Goal: Task Accomplishment & Management: Manage account settings

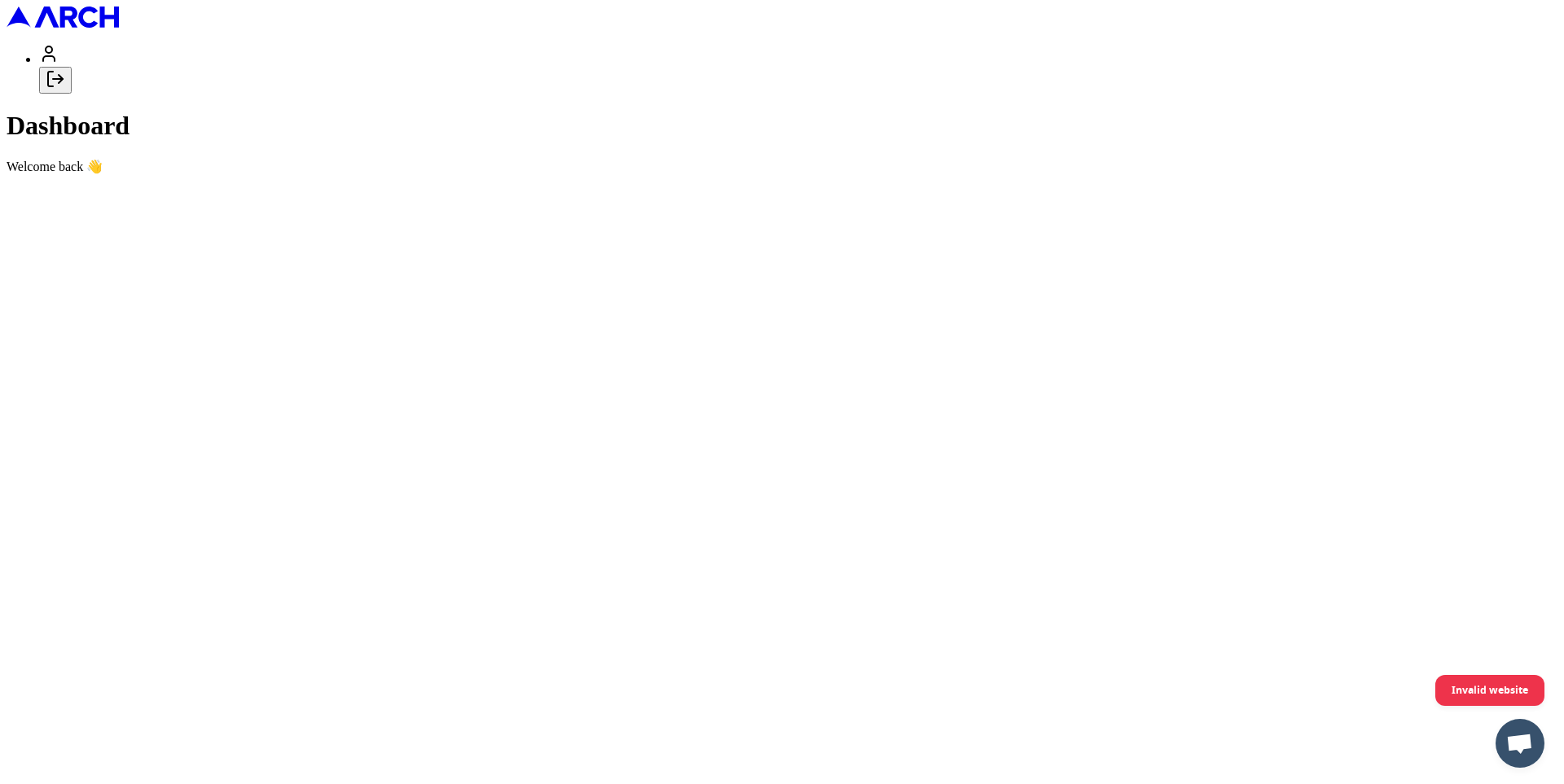
click at [65, 89] on icon "Log out" at bounding box center [55, 79] width 20 height 20
type input "[EMAIL_ADDRESS][DOMAIN_NAME]"
